Goal: Task Accomplishment & Management: Use online tool/utility

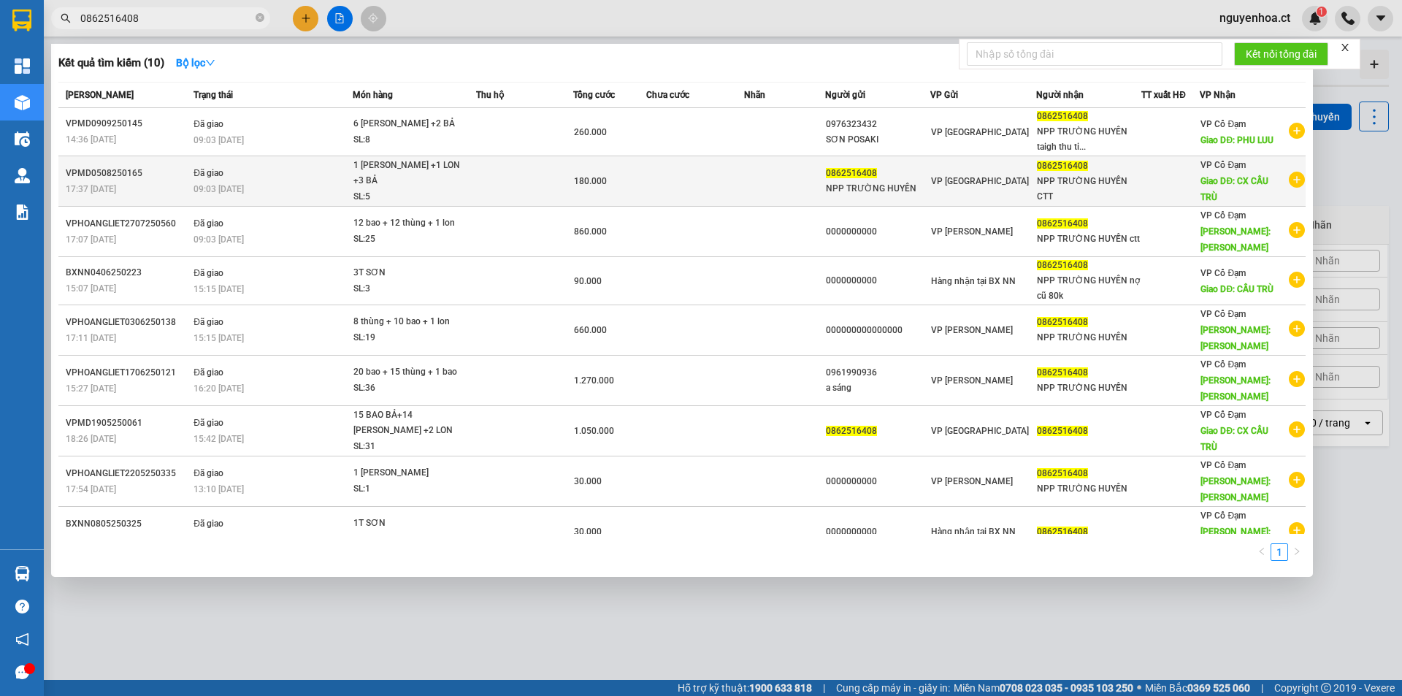
type input "0862516408"
click at [632, 188] on div "180.000" at bounding box center [610, 181] width 72 height 16
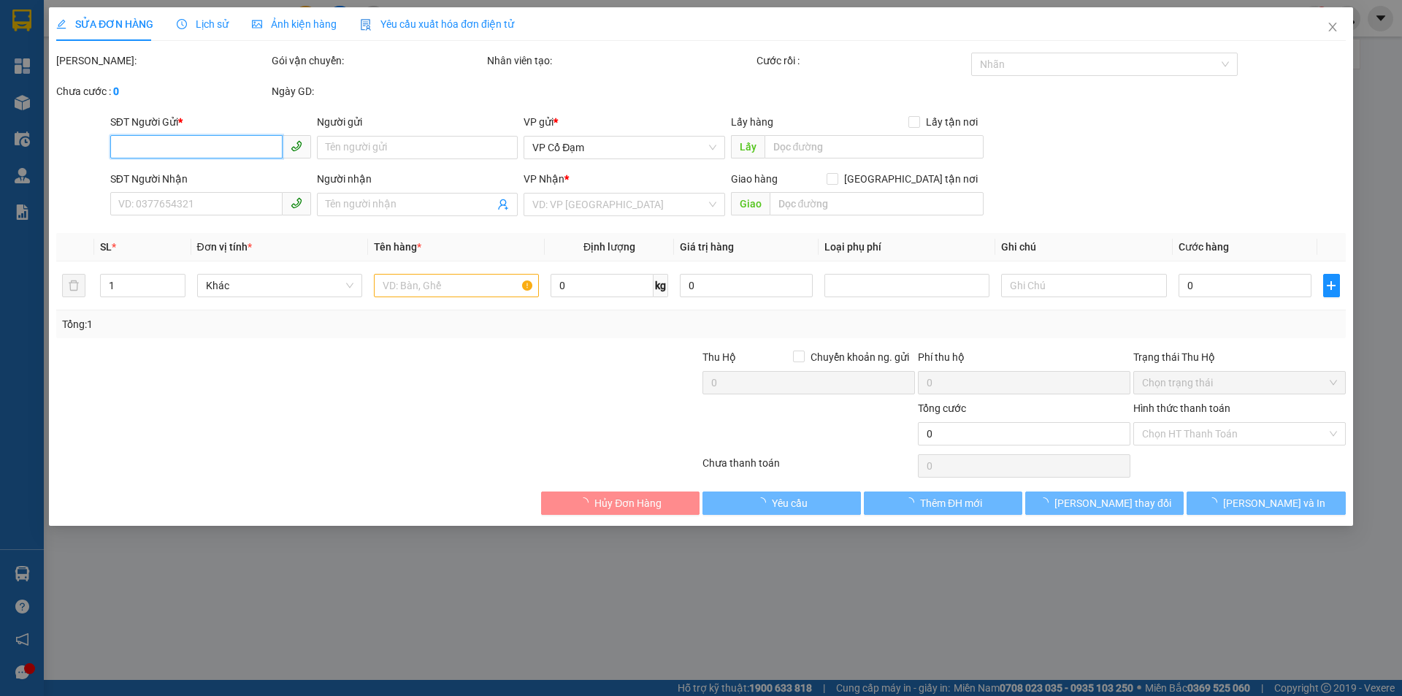
type input "0862516408"
type input "NPP TRƯỜNG HUYỀN"
type input "0862516408"
type input "NPP TRƯỜNG HUYỀN CTT"
type input "CX CẦU TRÙ"
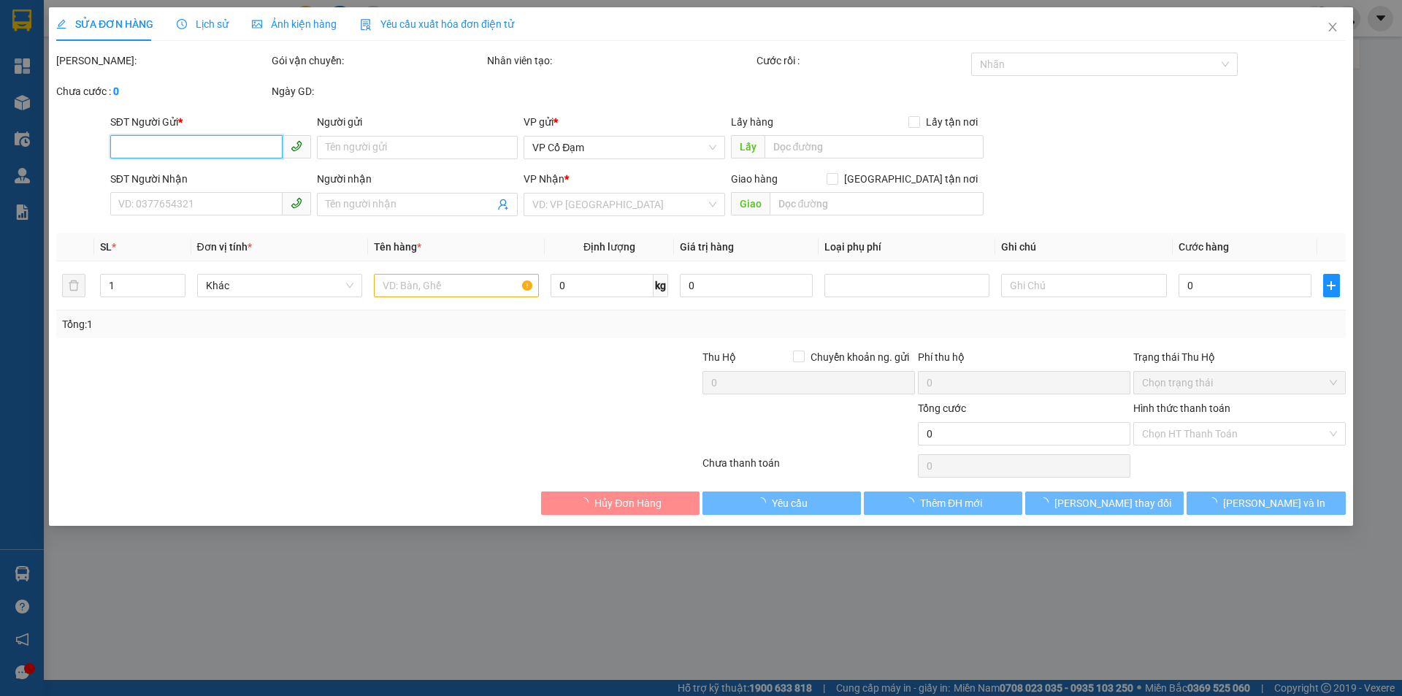
type input "180.000"
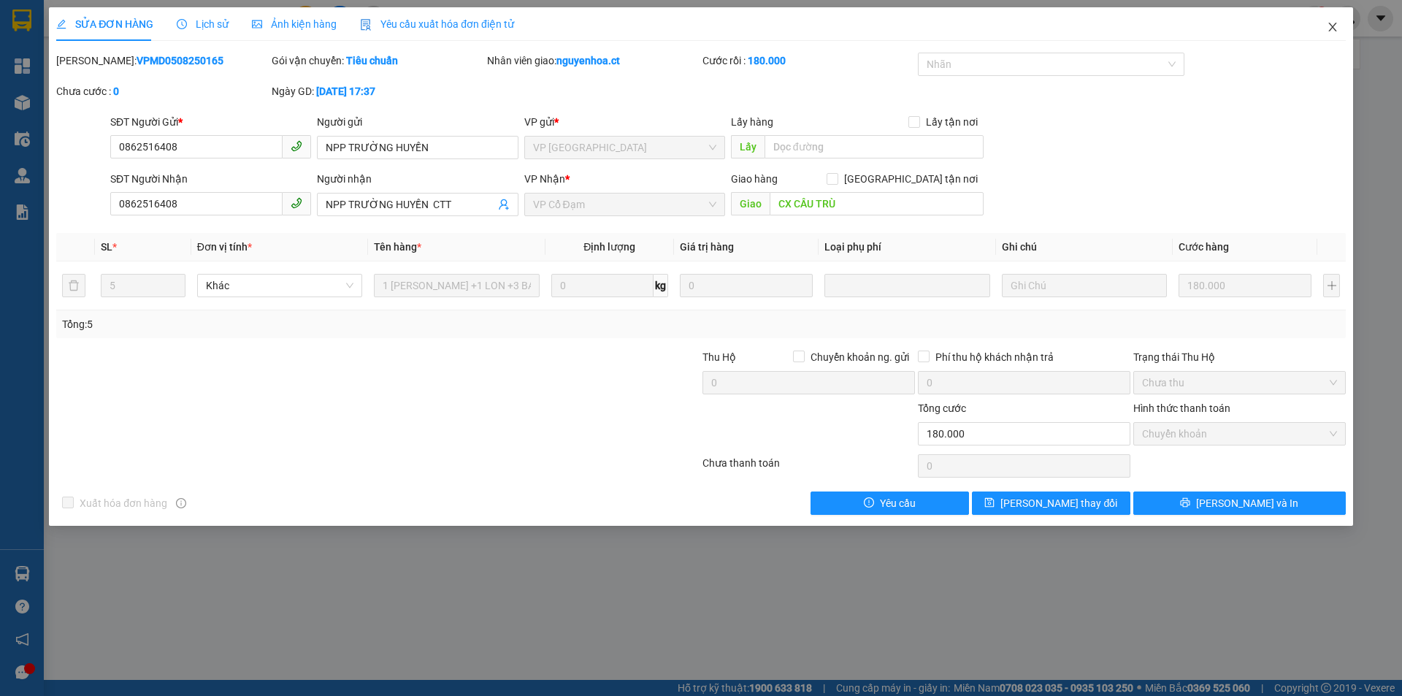
click at [1331, 29] on icon "close" at bounding box center [1332, 27] width 8 height 9
